Goal: Register for event/course

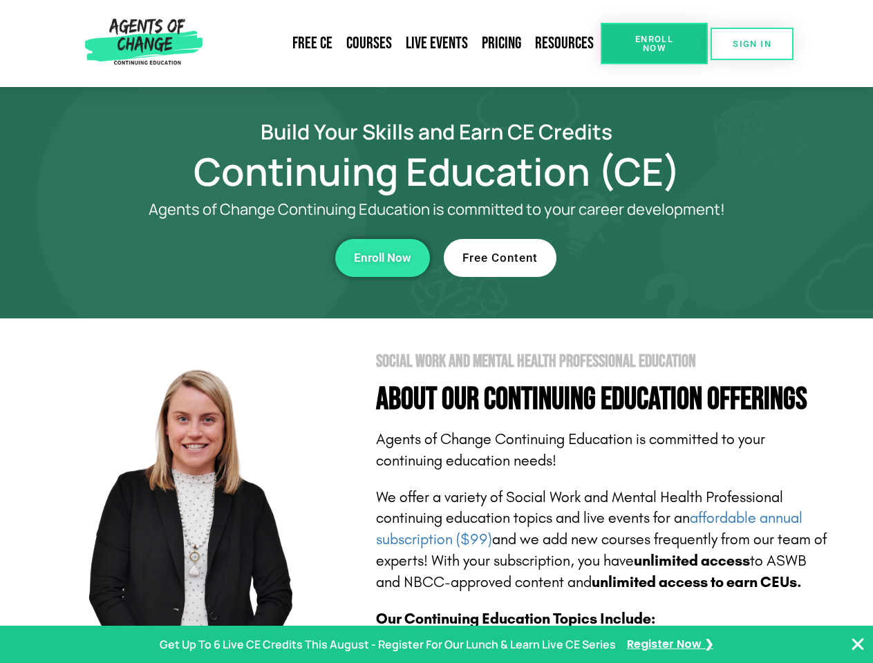
click at [436, 332] on section "Social Work and Mental Health Professional Education About Our Continuing Educa…" at bounding box center [436, 609] width 873 height 581
click at [654, 44] on span "Enroll Now" at bounding box center [654, 44] width 63 height 18
click at [752, 44] on span "SIGN IN" at bounding box center [752, 43] width 39 height 9
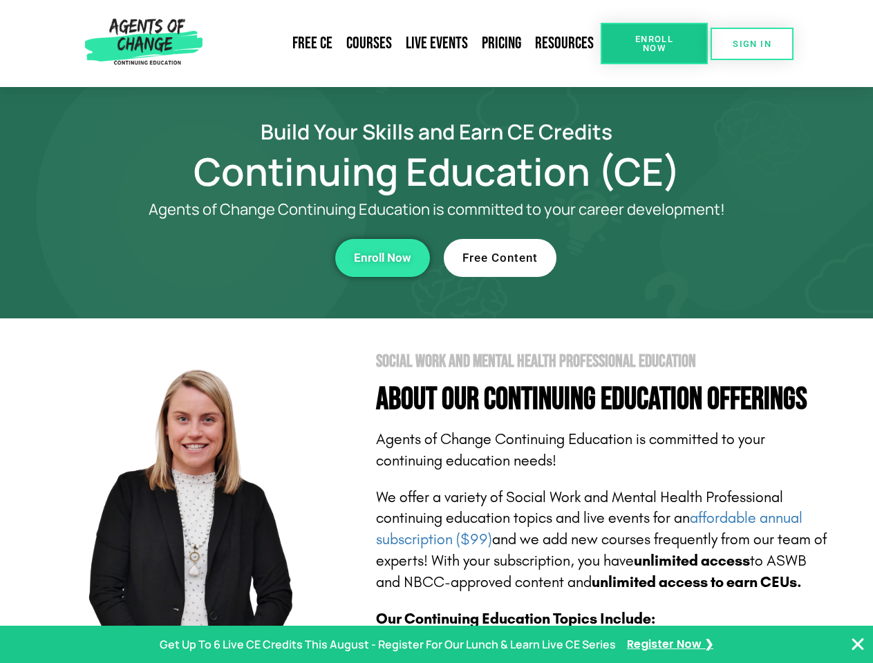
click at [240, 258] on div "Enroll Now" at bounding box center [240, 258] width 380 height 38
click at [382, 258] on span "Enroll Now" at bounding box center [382, 258] width 57 height 12
click at [634, 258] on div "Free Content" at bounding box center [634, 258] width 380 height 38
